Goal: Entertainment & Leisure: Consume media (video, audio)

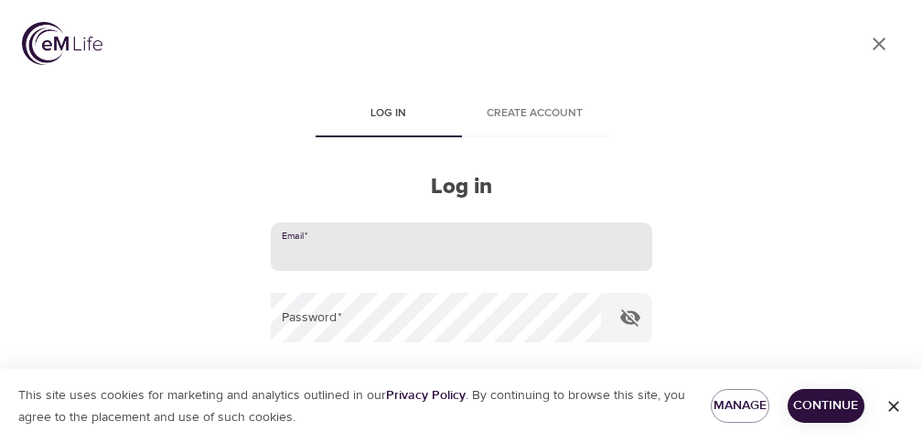
type input "[EMAIL_ADDRESS][DOMAIN_NAME]"
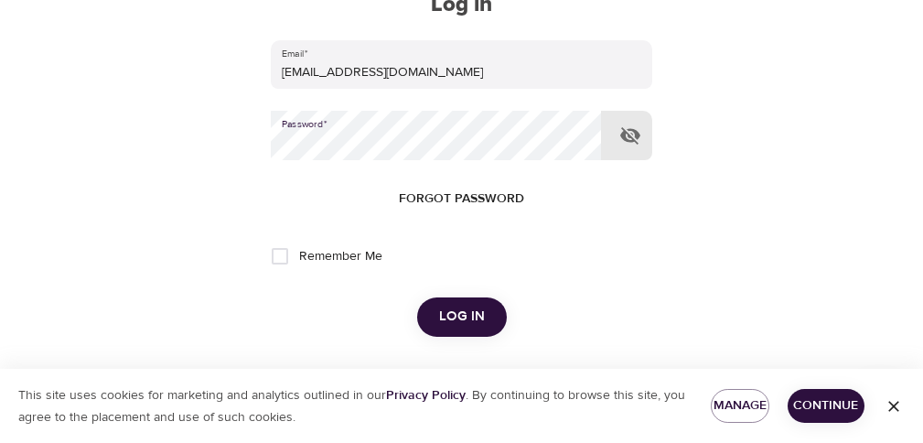
scroll to position [183, 0]
click at [475, 306] on span "Log in" at bounding box center [462, 316] width 46 height 24
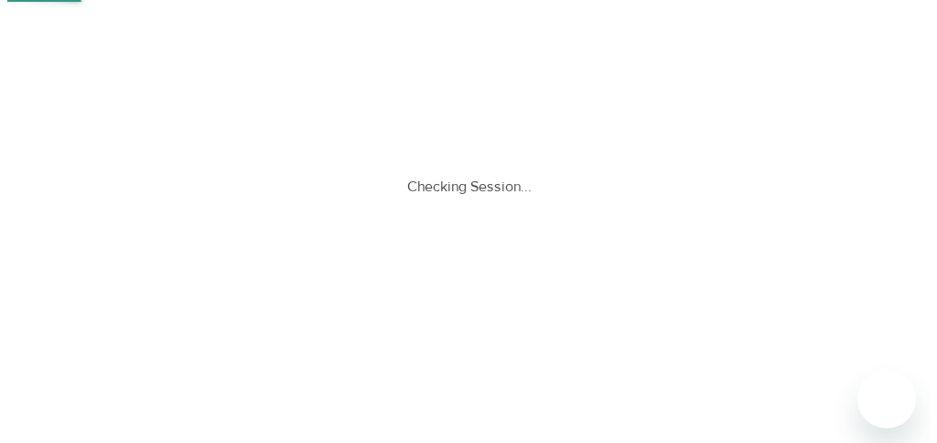
scroll to position [0, 0]
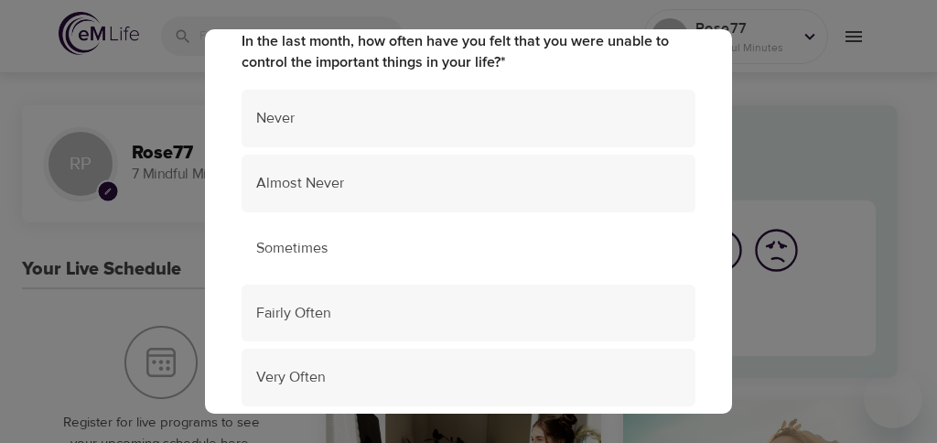
scroll to position [197, 0]
click at [467, 248] on span "Sometimes" at bounding box center [468, 249] width 425 height 21
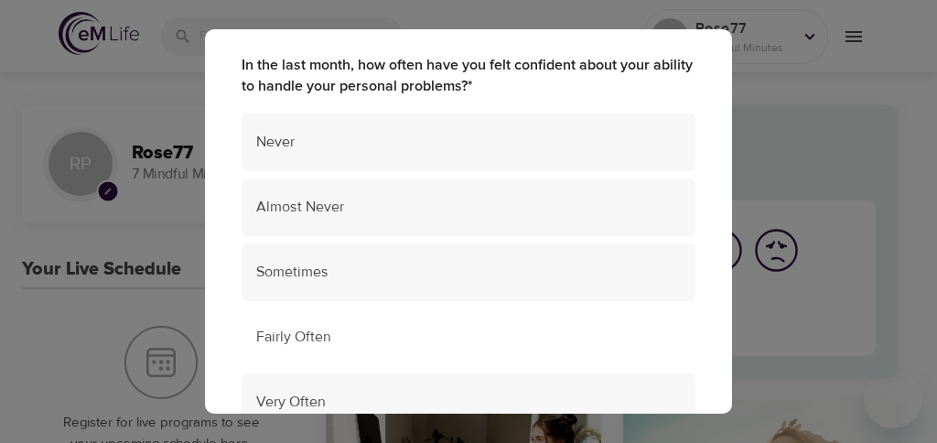
scroll to position [583, 0]
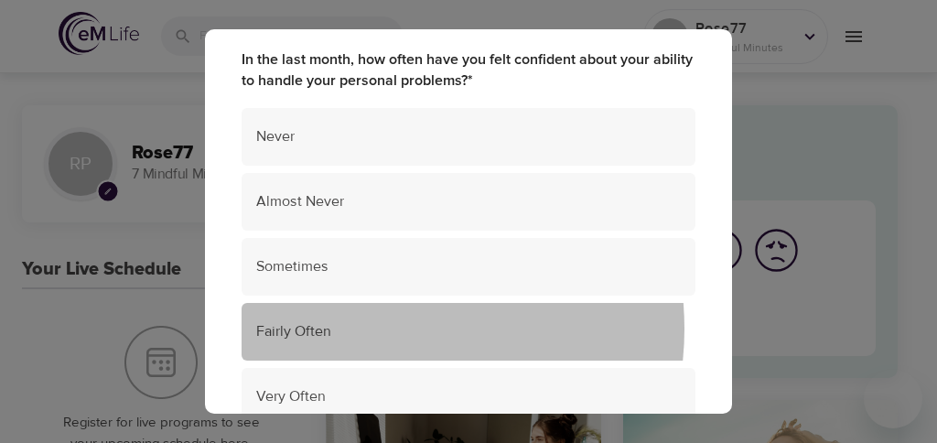
click at [376, 321] on span "Fairly Often" at bounding box center [468, 331] width 425 height 21
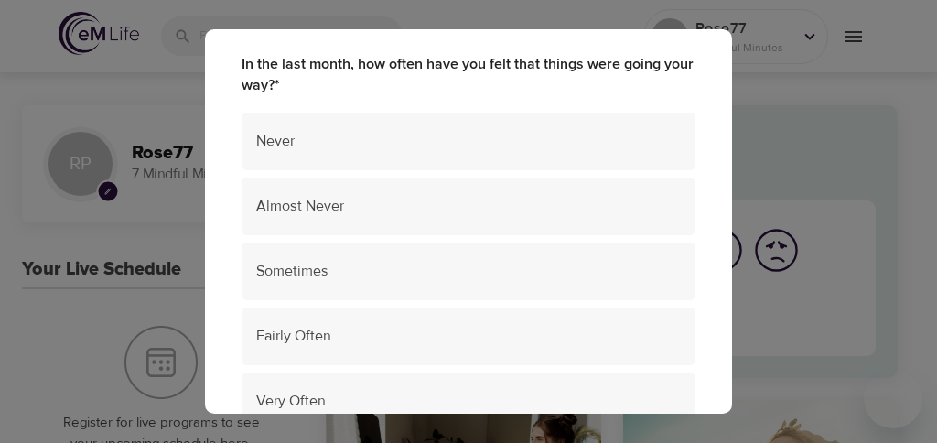
scroll to position [988, 0]
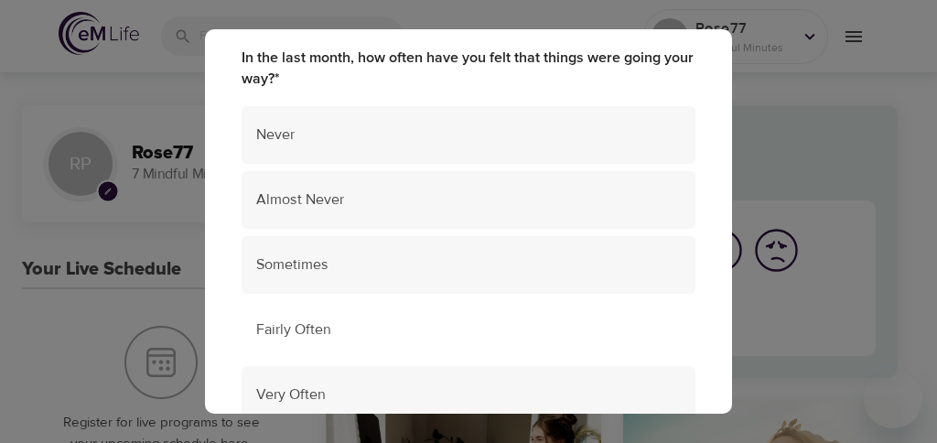
click at [408, 319] on span "Fairly Often" at bounding box center [468, 329] width 425 height 21
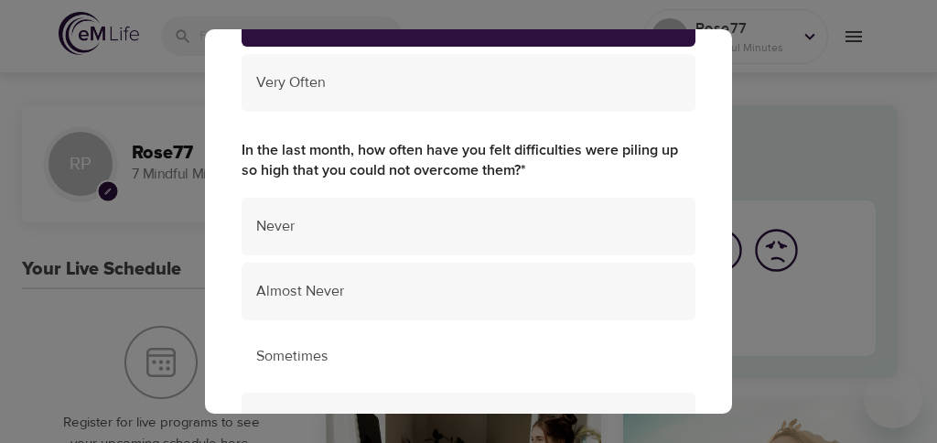
scroll to position [1303, 0]
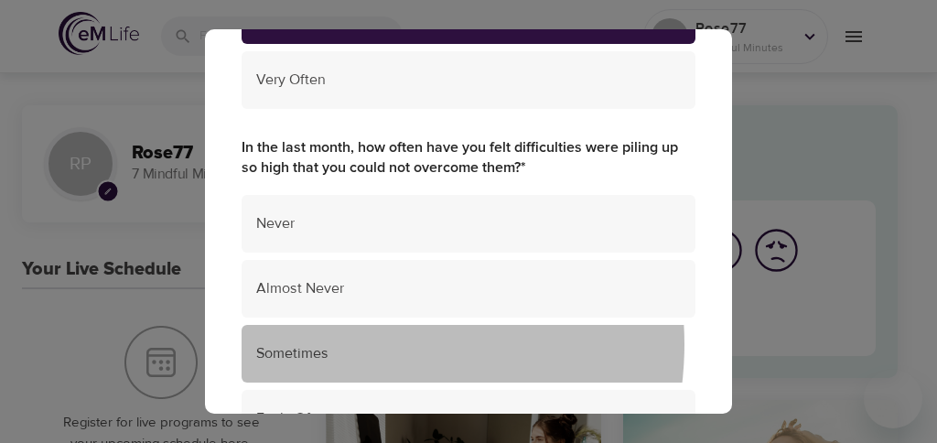
click at [347, 343] on span "Sometimes" at bounding box center [468, 353] width 425 height 21
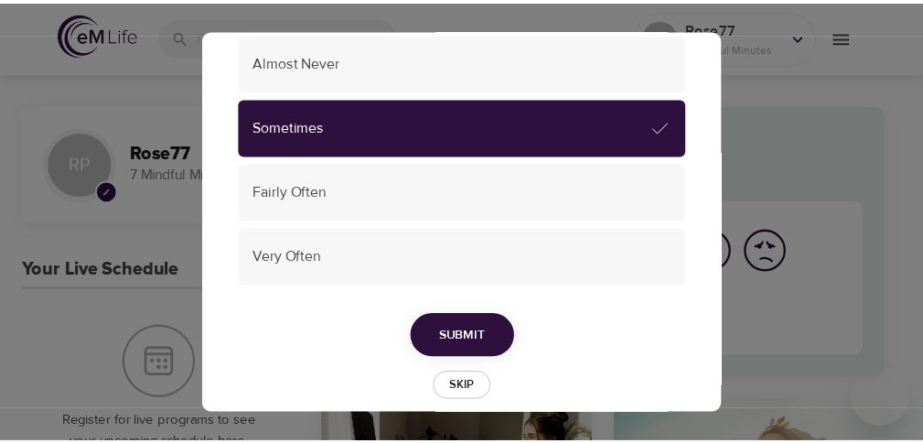
scroll to position [1529, 0]
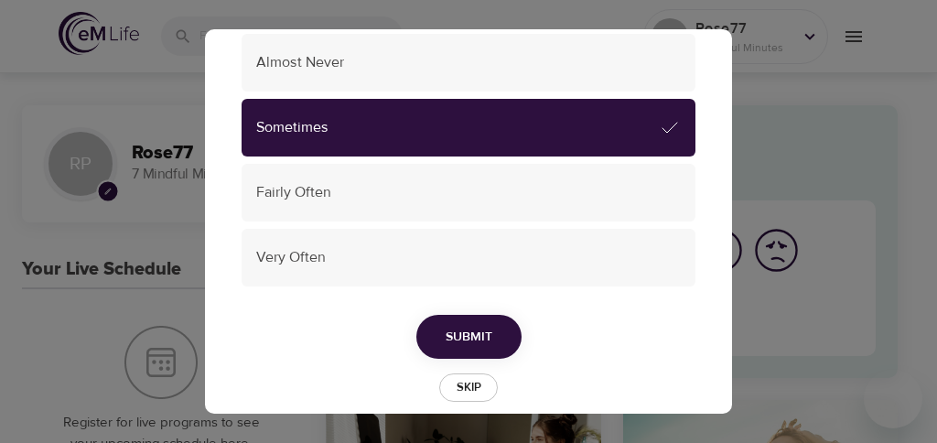
click at [450, 326] on span "Submit" at bounding box center [469, 337] width 47 height 23
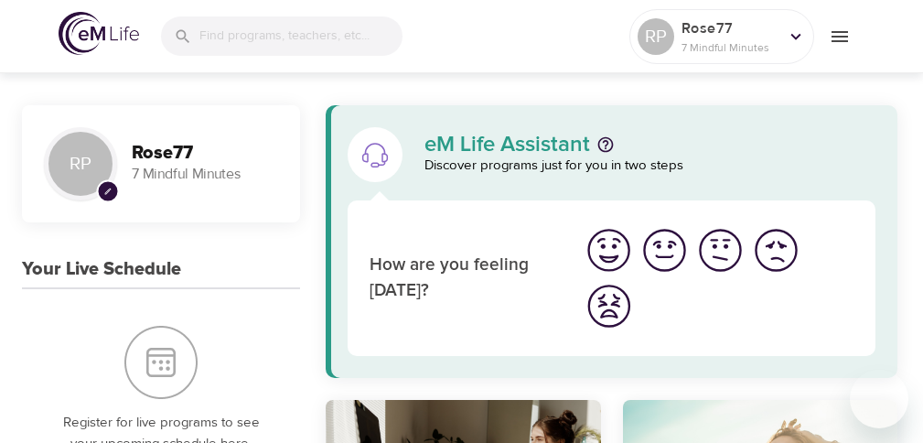
click at [660, 257] on img "I'm feeling good" at bounding box center [665, 250] width 50 height 50
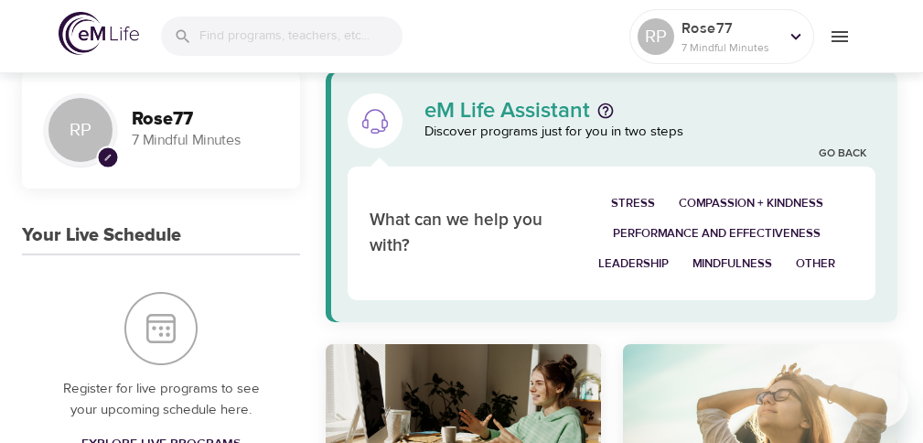
scroll to position [30, 0]
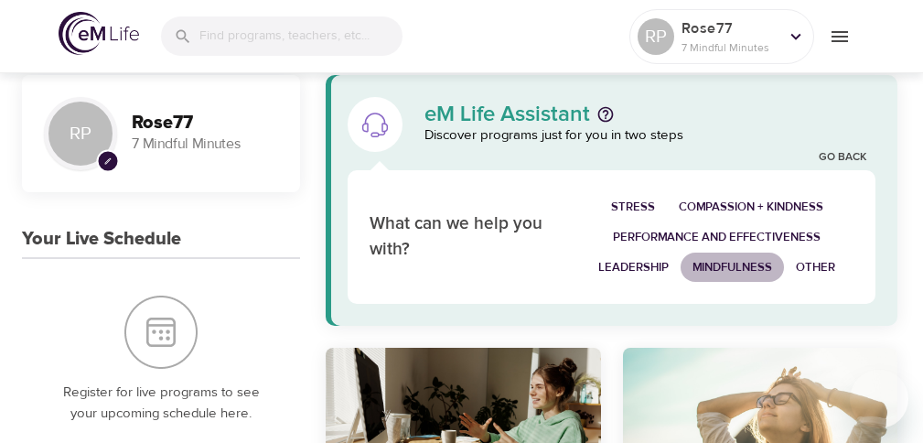
click at [710, 263] on span "Mindfulness" at bounding box center [733, 267] width 80 height 21
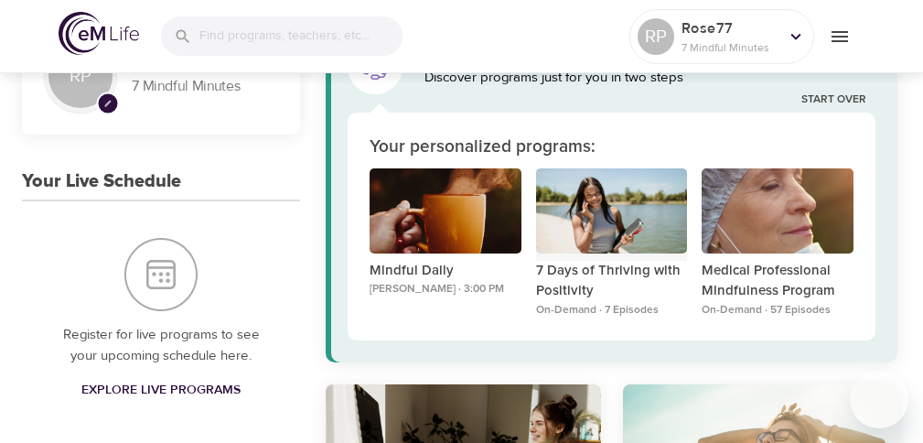
scroll to position [91, 0]
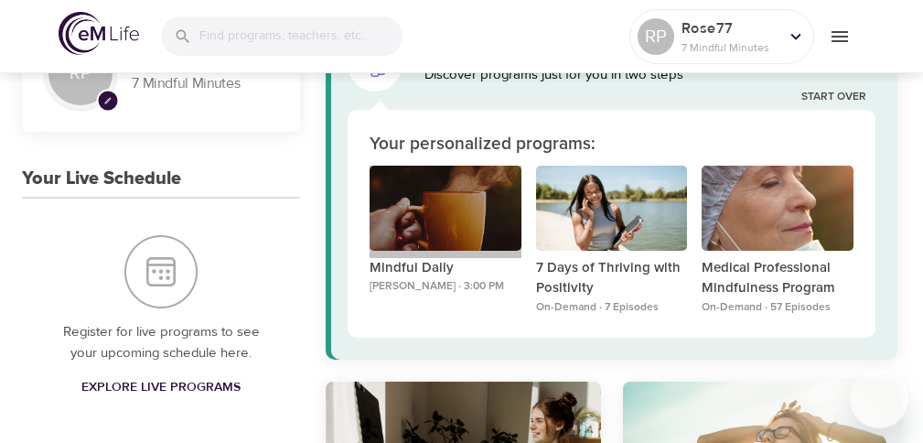
click at [457, 219] on div "Mindful Daily" at bounding box center [446, 208] width 152 height 85
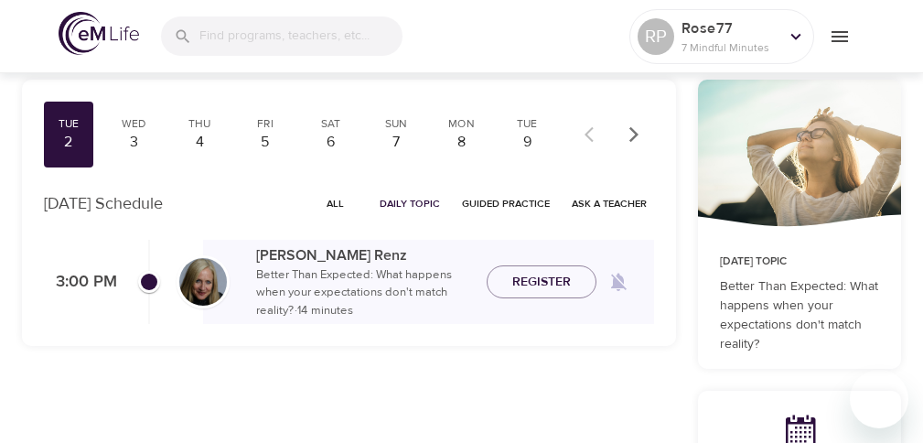
scroll to position [118, 0]
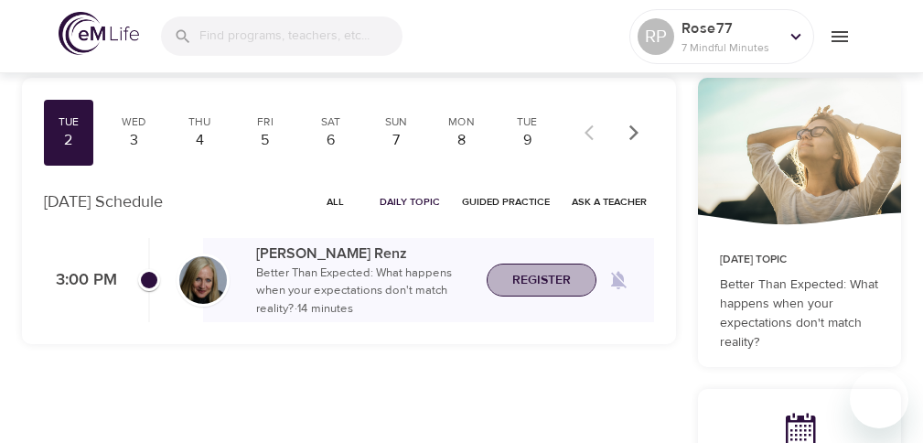
click at [517, 275] on span "Register" at bounding box center [542, 280] width 59 height 23
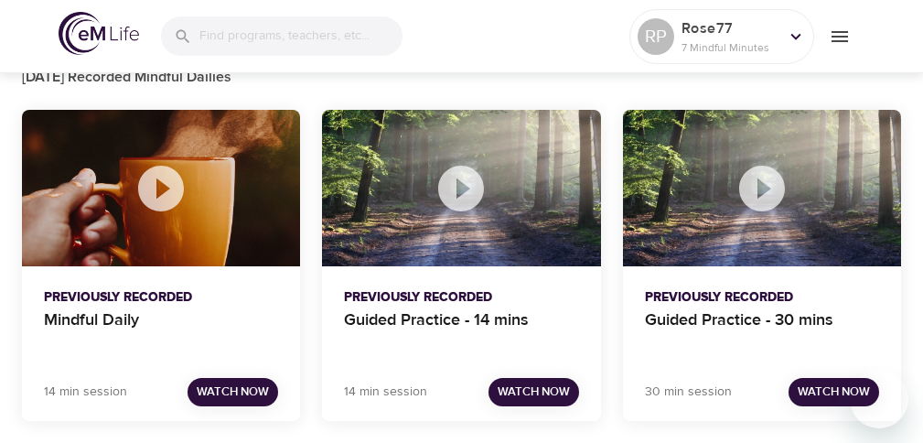
scroll to position [1251, 0]
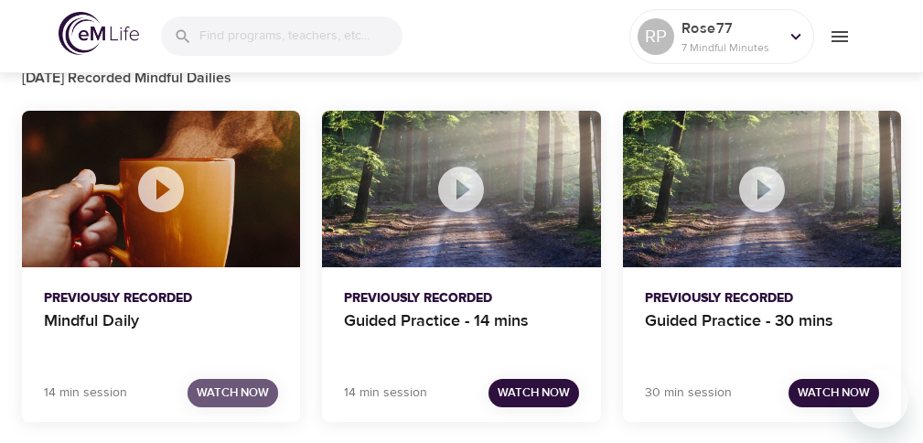
click at [220, 389] on span "Watch Now" at bounding box center [233, 393] width 72 height 21
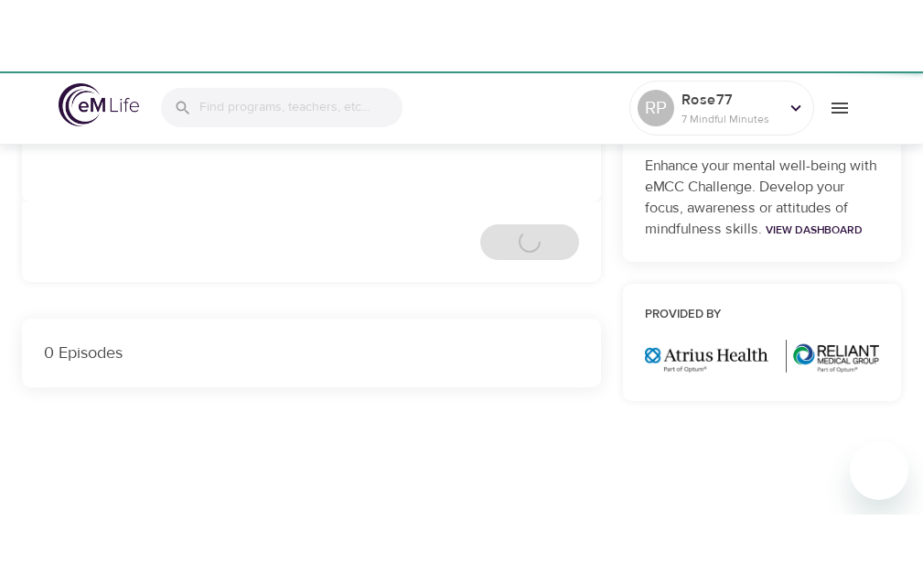
scroll to position [404, 0]
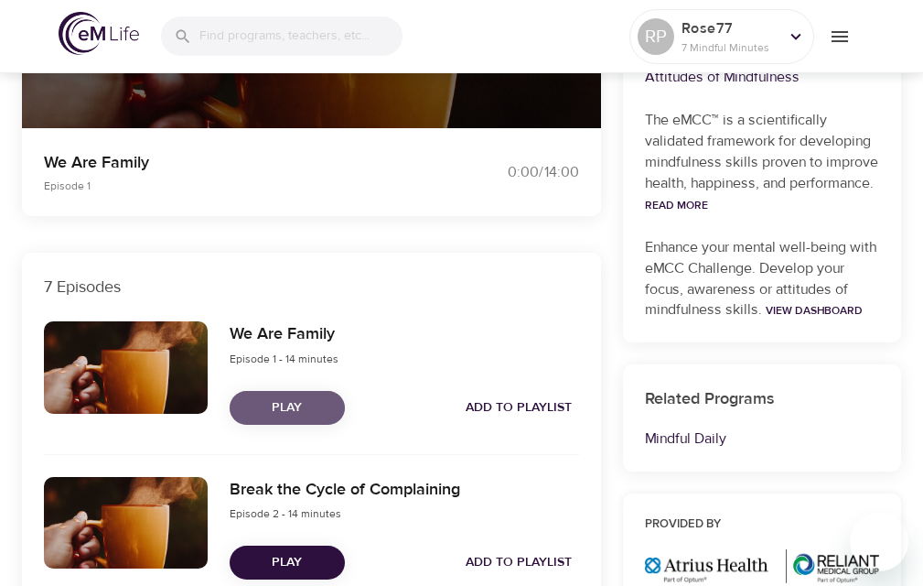
click at [315, 400] on span "Play" at bounding box center [287, 407] width 86 height 23
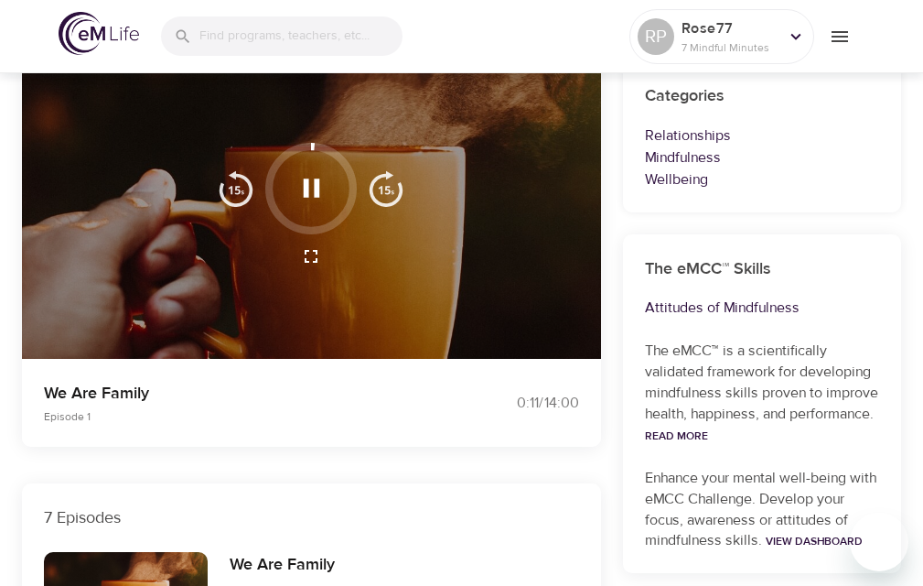
scroll to position [183, 0]
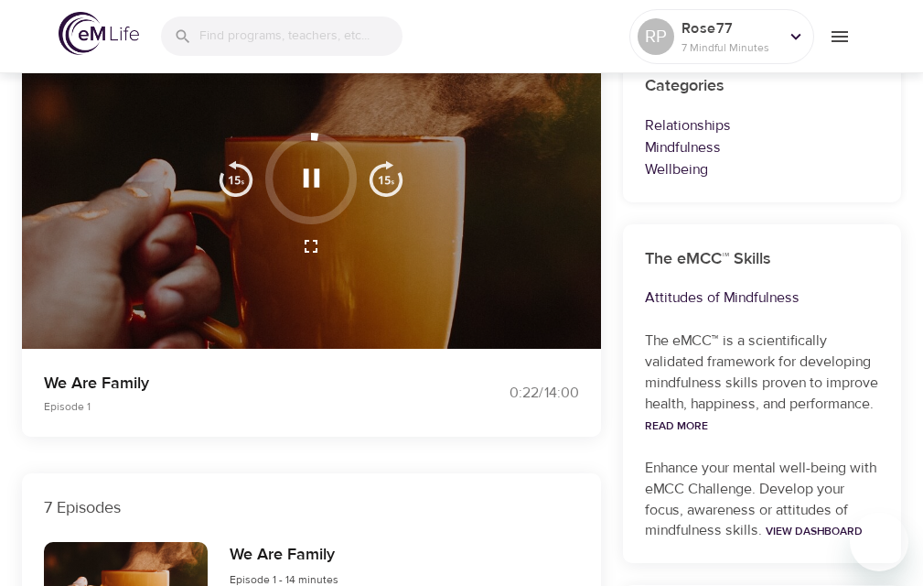
click at [312, 244] on icon "button" at bounding box center [311, 246] width 22 height 22
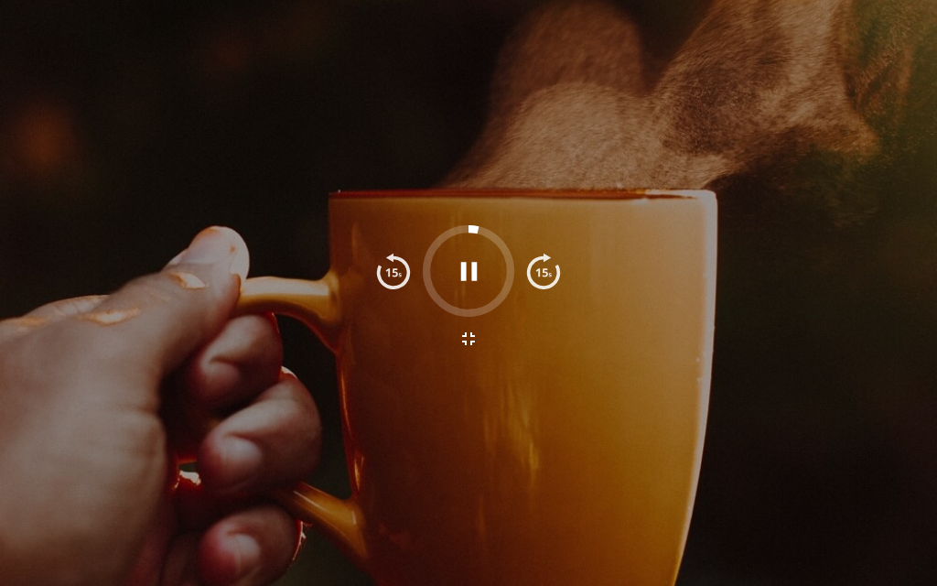
click at [905, 28] on div at bounding box center [468, 293] width 937 height 586
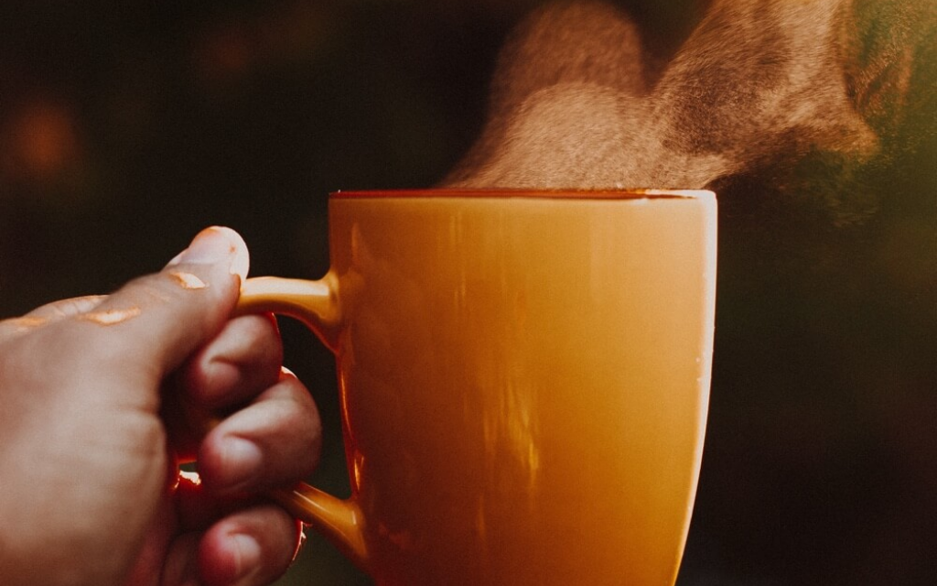
click at [469, 326] on button "button" at bounding box center [469, 339] width 44 height 44
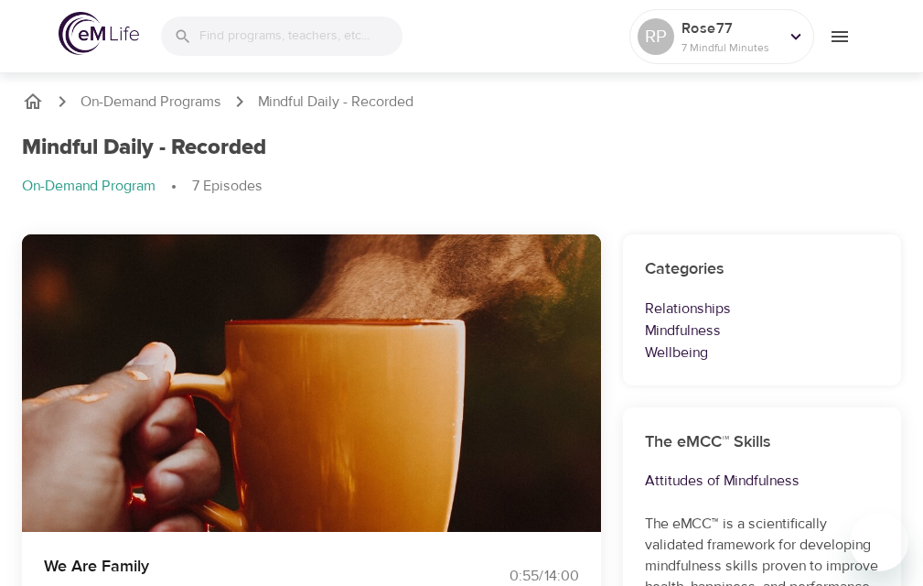
scroll to position [0, 0]
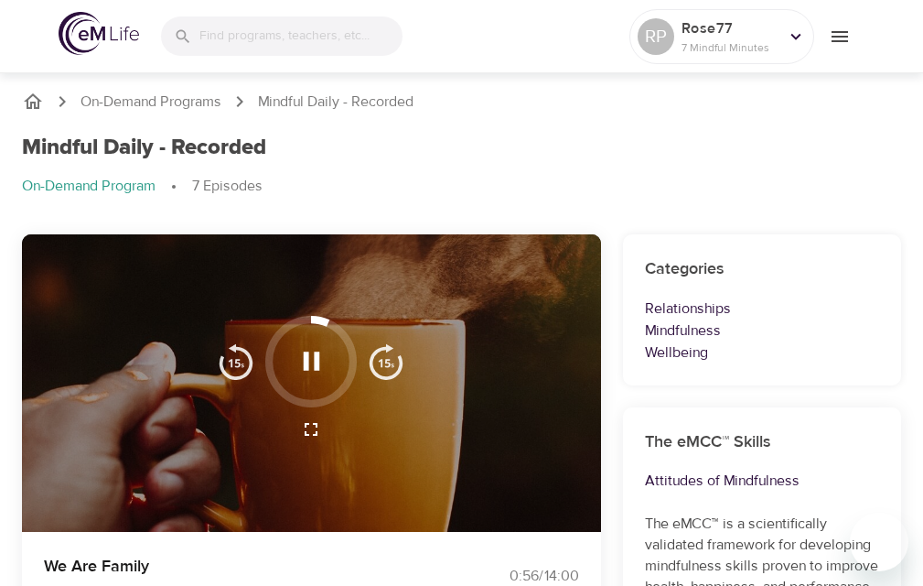
click at [528, 248] on div at bounding box center [311, 383] width 579 height 298
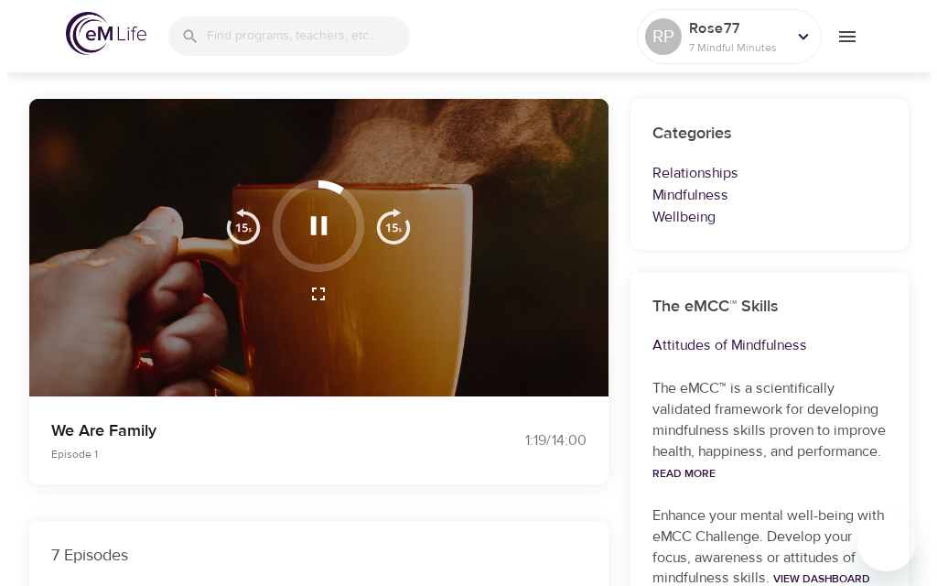
scroll to position [132, 0]
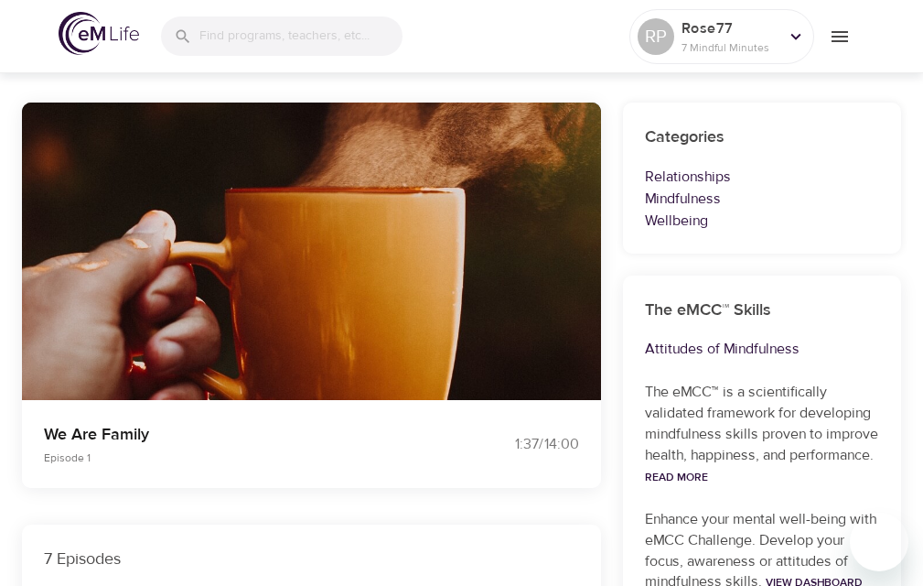
click at [313, 297] on icon "button" at bounding box center [311, 297] width 22 height 22
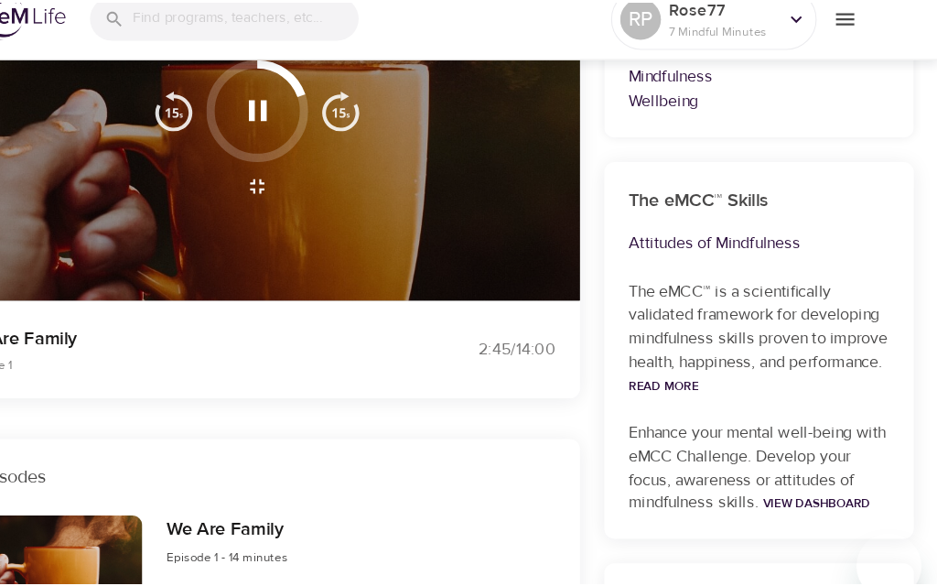
scroll to position [257, 0]
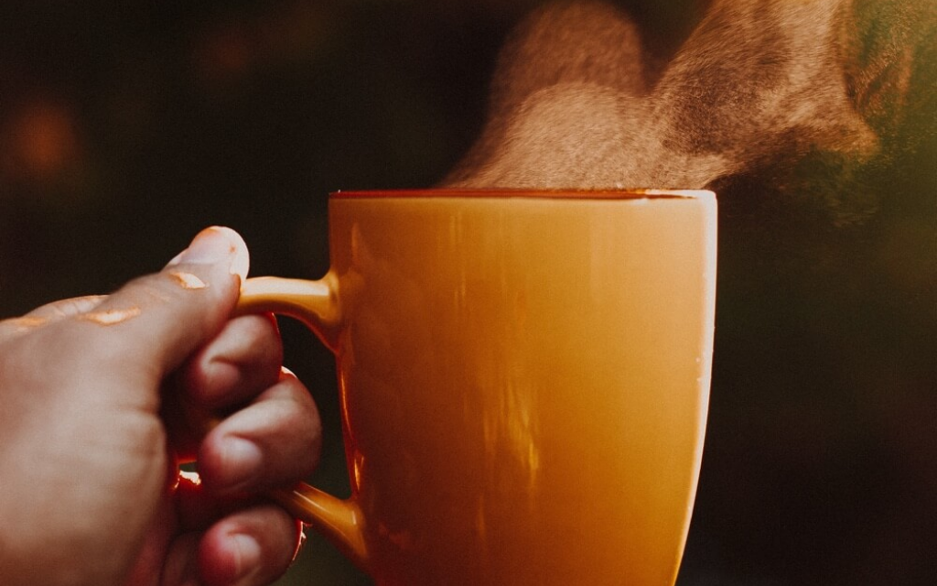
click at [469, 334] on icon "button" at bounding box center [469, 339] width 22 height 22
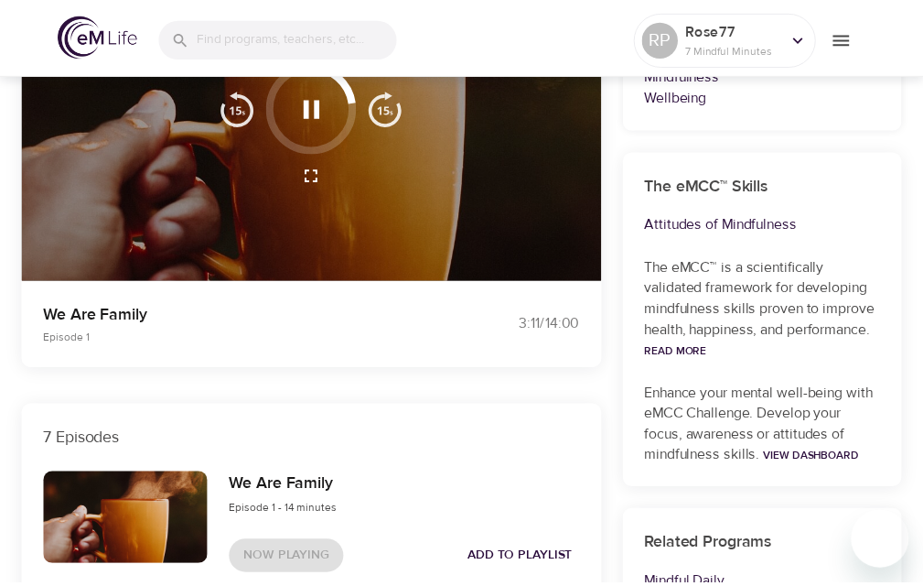
scroll to position [132, 0]
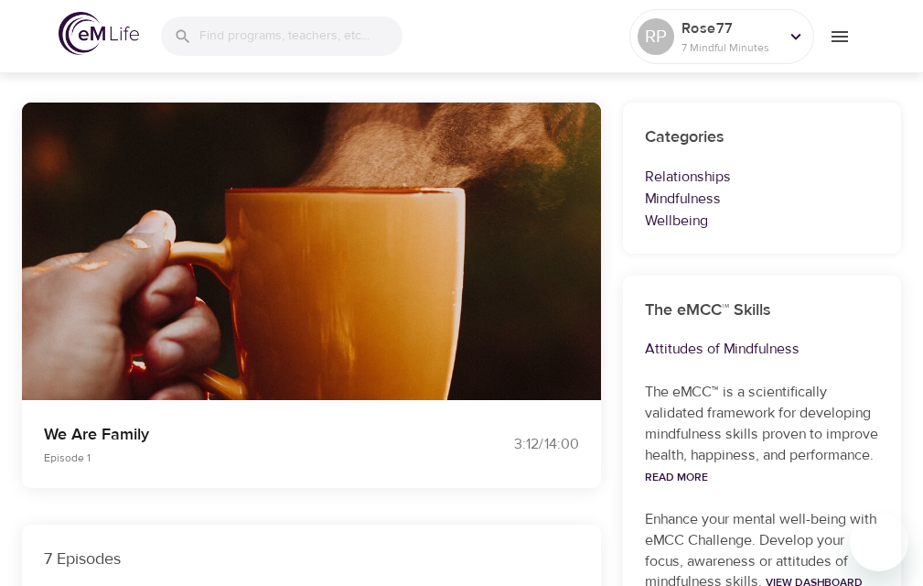
click at [318, 292] on icon "button" at bounding box center [311, 297] width 13 height 13
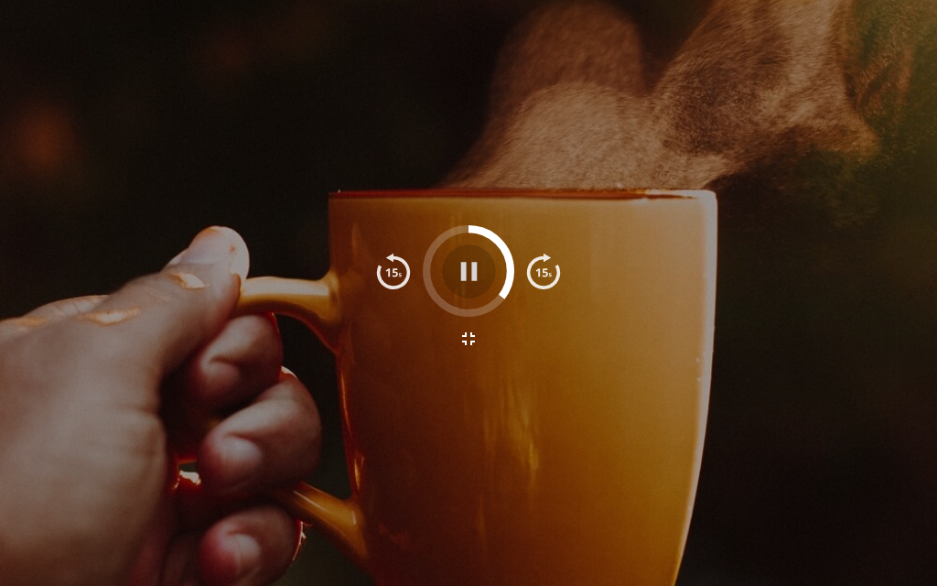
click at [480, 266] on icon "button" at bounding box center [469, 271] width 32 height 32
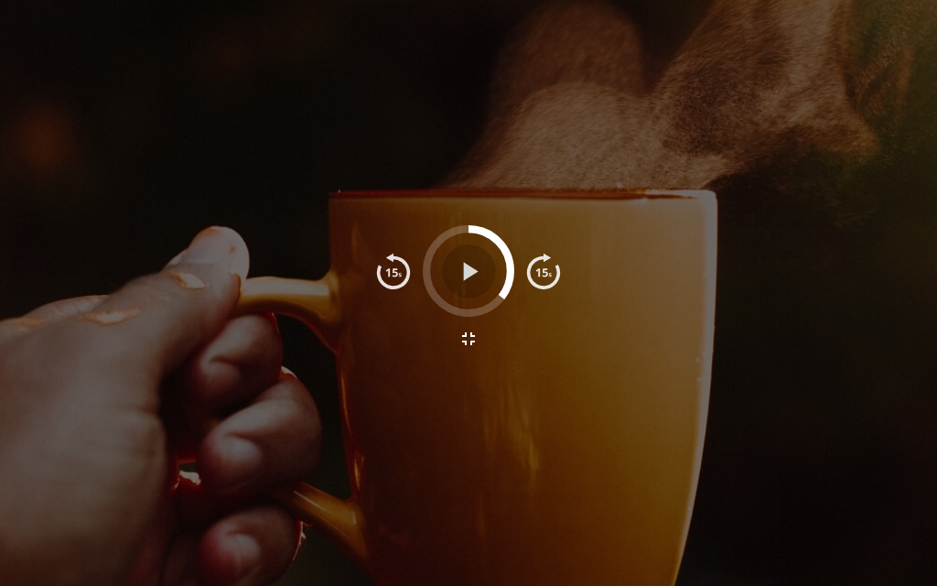
click at [480, 266] on icon "button" at bounding box center [469, 271] width 32 height 32
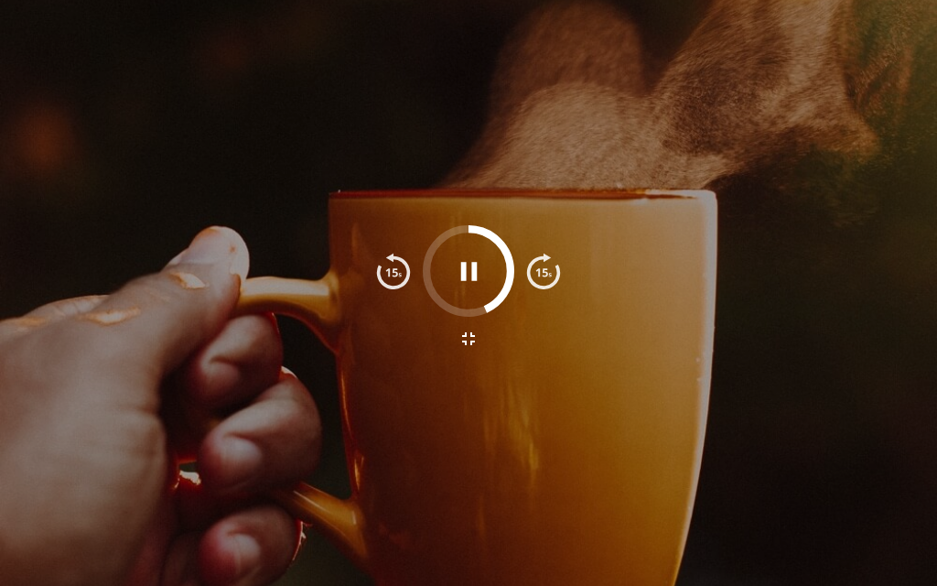
click at [873, 33] on div at bounding box center [468, 293] width 937 height 586
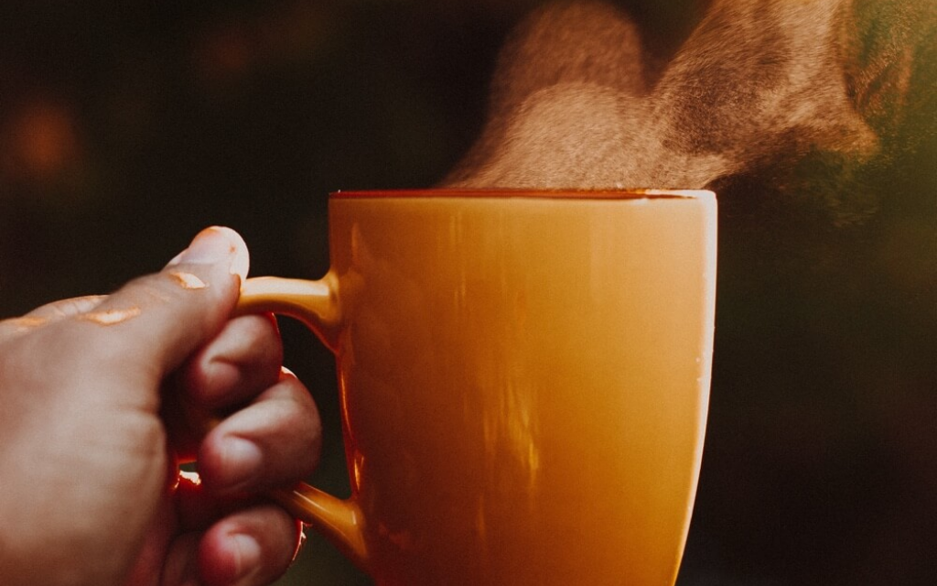
click at [441, 242] on div at bounding box center [469, 271] width 92 height 92
click at [443, 297] on div at bounding box center [469, 271] width 92 height 92
click at [436, 297] on div at bounding box center [469, 271] width 92 height 92
click at [540, 274] on img "button" at bounding box center [543, 271] width 37 height 37
click at [540, 276] on img "button" at bounding box center [543, 271] width 37 height 37
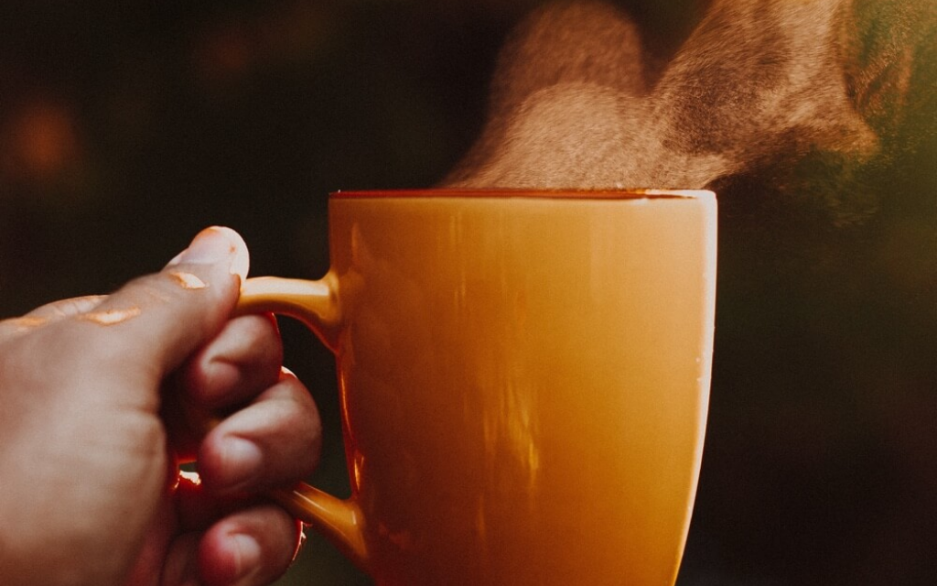
click at [540, 276] on img "button" at bounding box center [543, 271] width 37 height 37
click at [445, 299] on div at bounding box center [469, 271] width 92 height 92
click at [437, 288] on div at bounding box center [469, 271] width 92 height 92
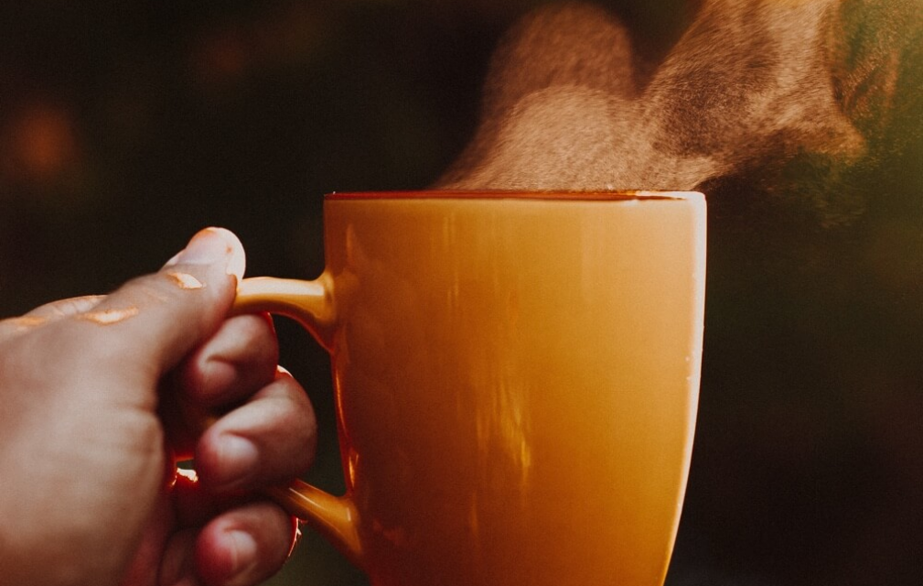
scroll to position [295, 0]
